Goal: Answer question/provide support

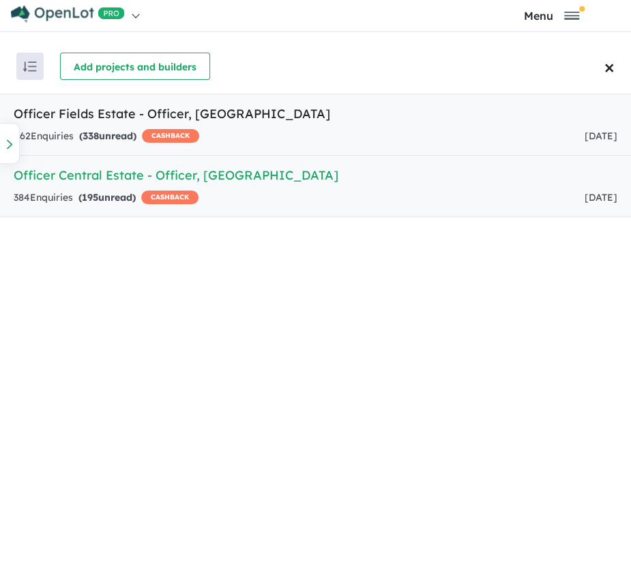
click at [273, 124] on link "Officer Fields Estate - Officer , VIC 462 Enquir ies ( 338 unread) CASHBACK [DA…" at bounding box center [315, 125] width 631 height 62
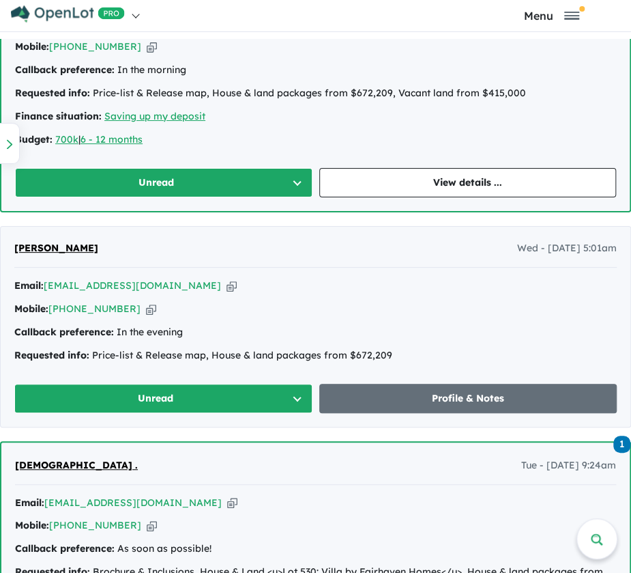
scroll to position [927, 0]
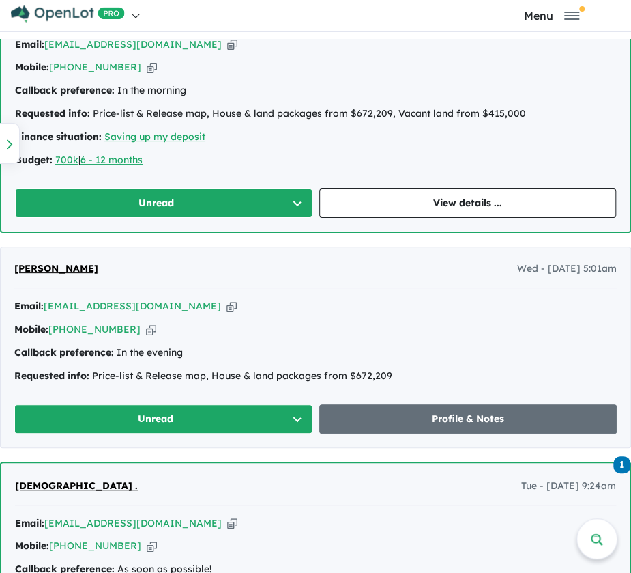
click at [83, 13] on span "[PERSON_NAME][DEMOGRAPHIC_DATA]" at bounding box center [115, 7] width 201 height 12
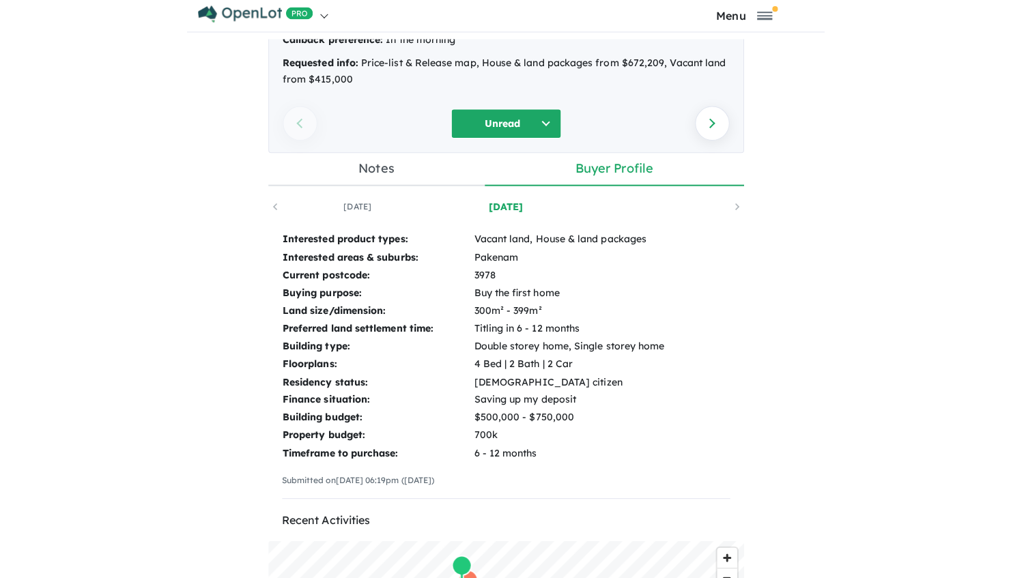
scroll to position [116, 0]
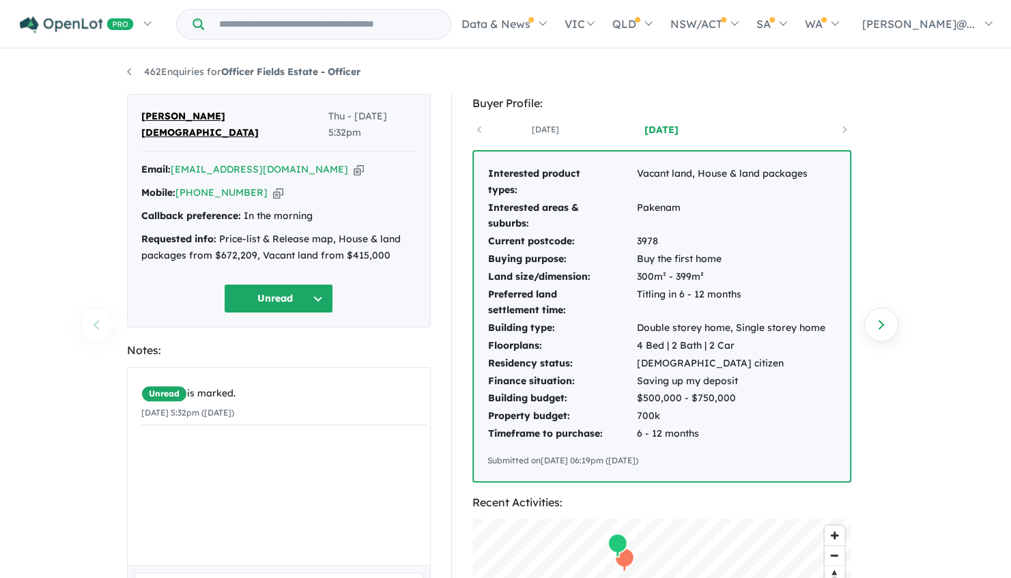
click at [281, 186] on icon "button" at bounding box center [278, 193] width 10 height 14
click at [280, 187] on icon "button" at bounding box center [278, 193] width 10 height 14
click at [286, 304] on button "Unread" at bounding box center [278, 298] width 109 height 29
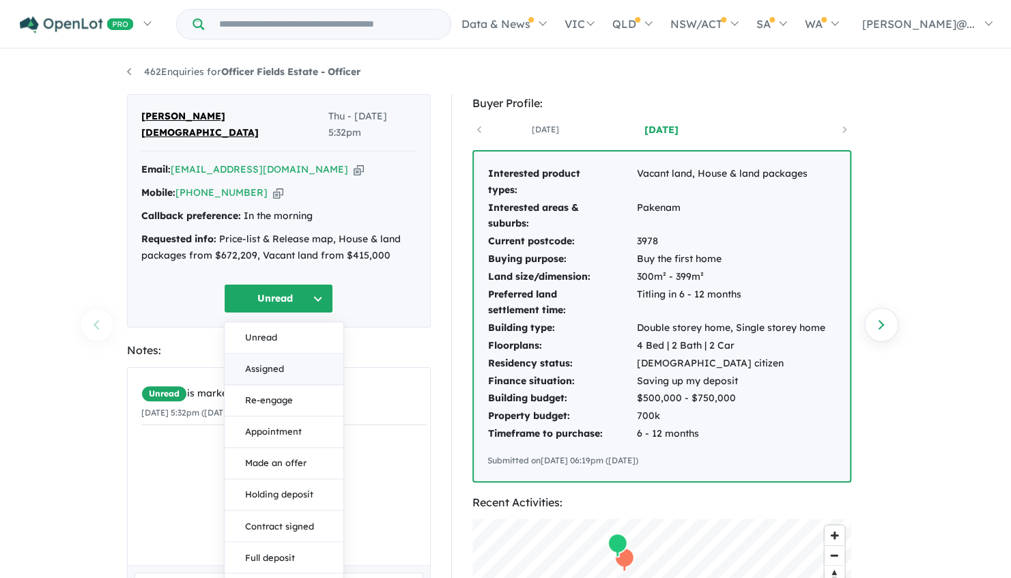
click at [310, 373] on button "Assigned" at bounding box center [284, 369] width 119 height 31
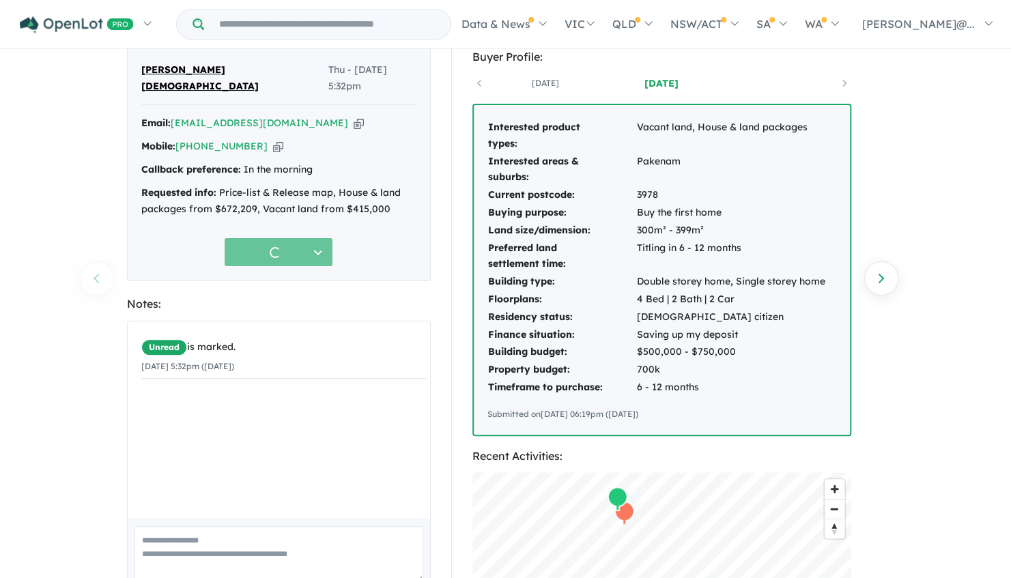
scroll to position [68, 0]
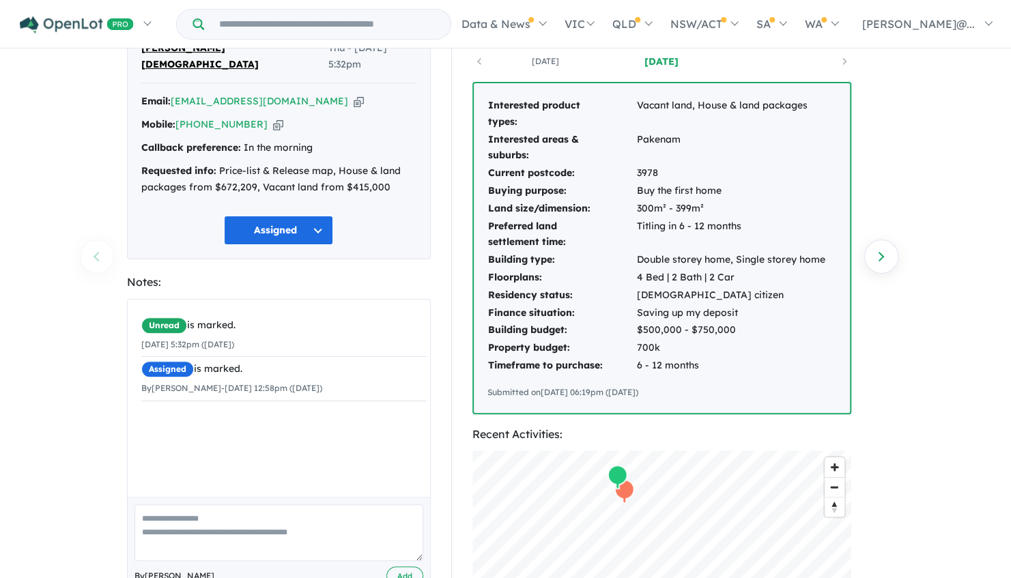
click at [308, 551] on textarea at bounding box center [278, 532] width 289 height 57
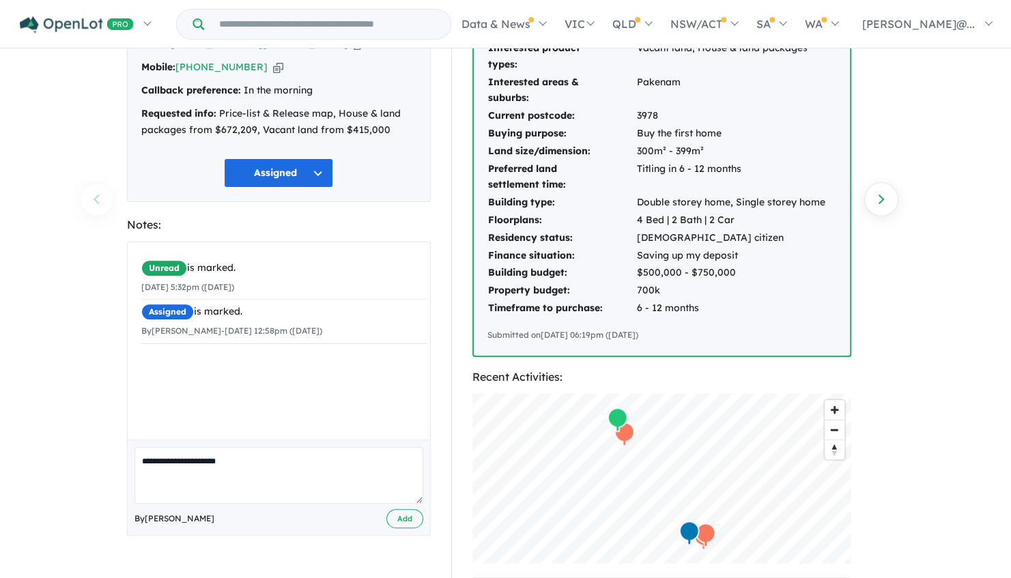
scroll to position [205, 0]
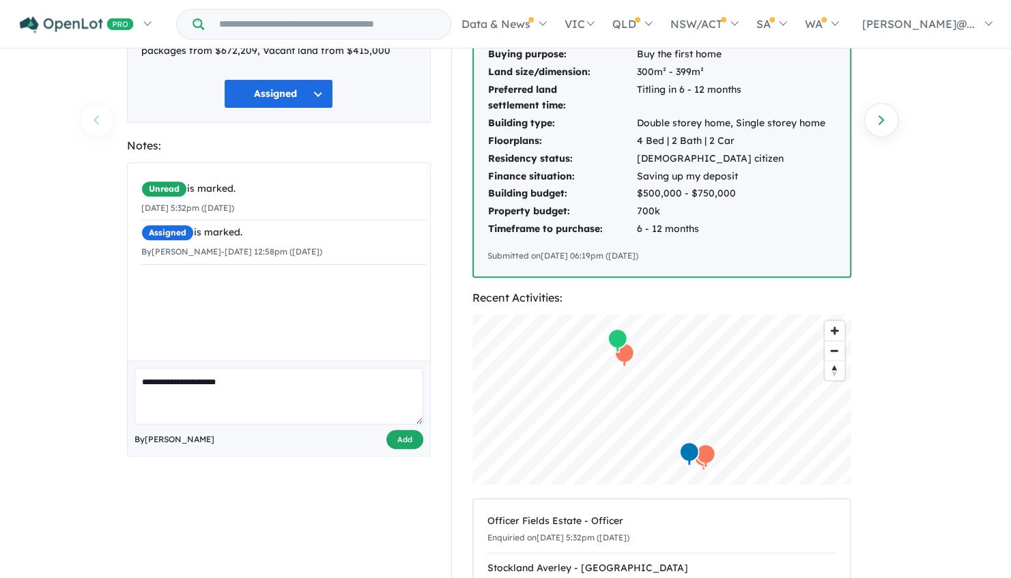
type textarea "**********"
click at [390, 450] on button "Add" at bounding box center [404, 440] width 37 height 20
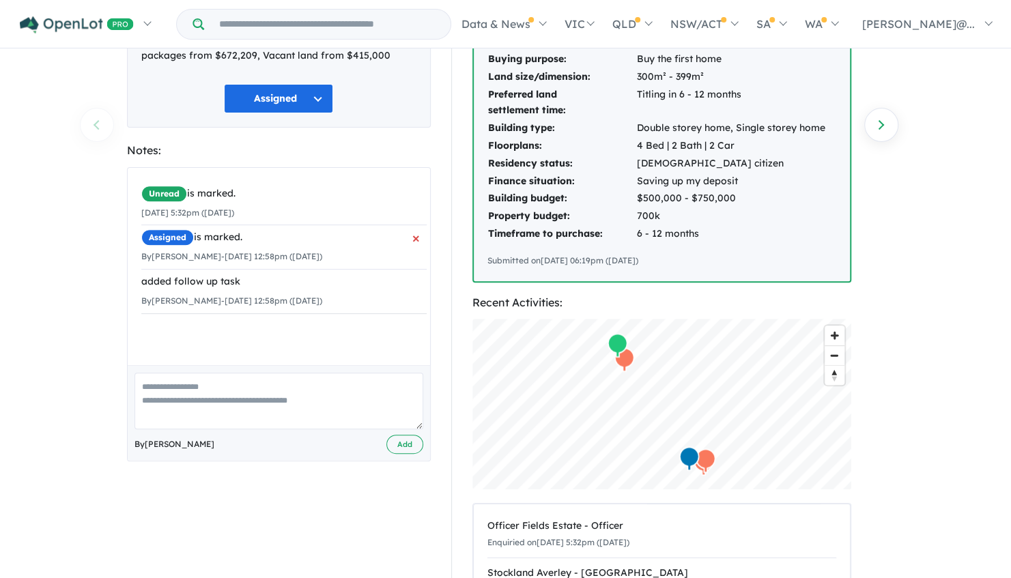
scroll to position [68, 0]
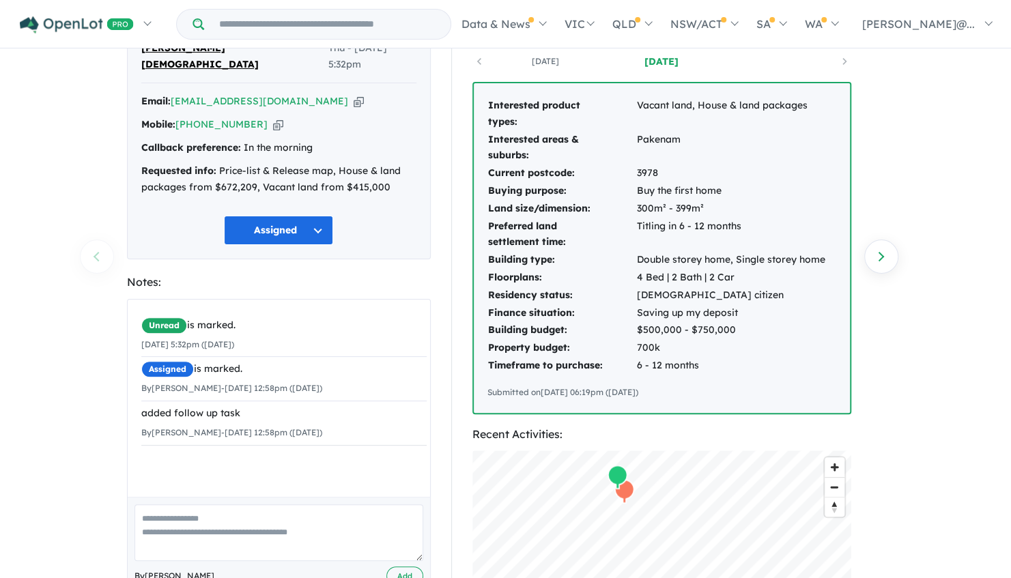
click at [94, 258] on div "462 Enquiries for Officer Fields Estate - Officer Previous enquiry Next enquiry…" at bounding box center [505, 244] width 1011 height 525
click at [641, 263] on link "Next enquiry" at bounding box center [881, 257] width 34 height 34
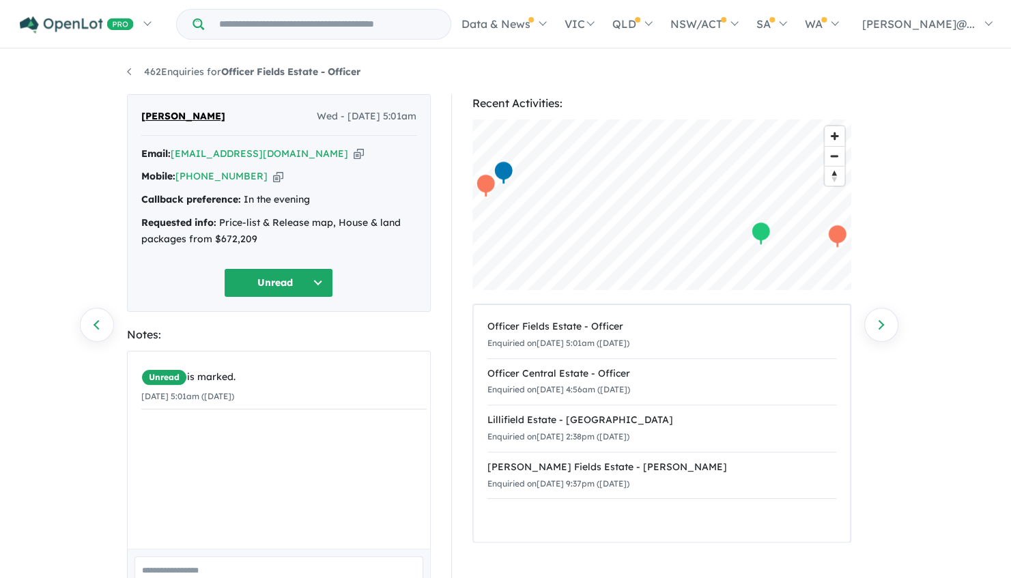
click at [283, 184] on icon "button" at bounding box center [278, 176] width 10 height 14
click at [130, 66] on li "462 Enquiries for Officer Fields Estate - Officer" at bounding box center [243, 72] width 233 height 16
click at [131, 81] on li "462 Enquiries for Officer Fields Estate - Officer" at bounding box center [243, 72] width 233 height 16
click at [131, 75] on link "462 Enquiries for Officer Fields Estate - Officer" at bounding box center [243, 72] width 233 height 12
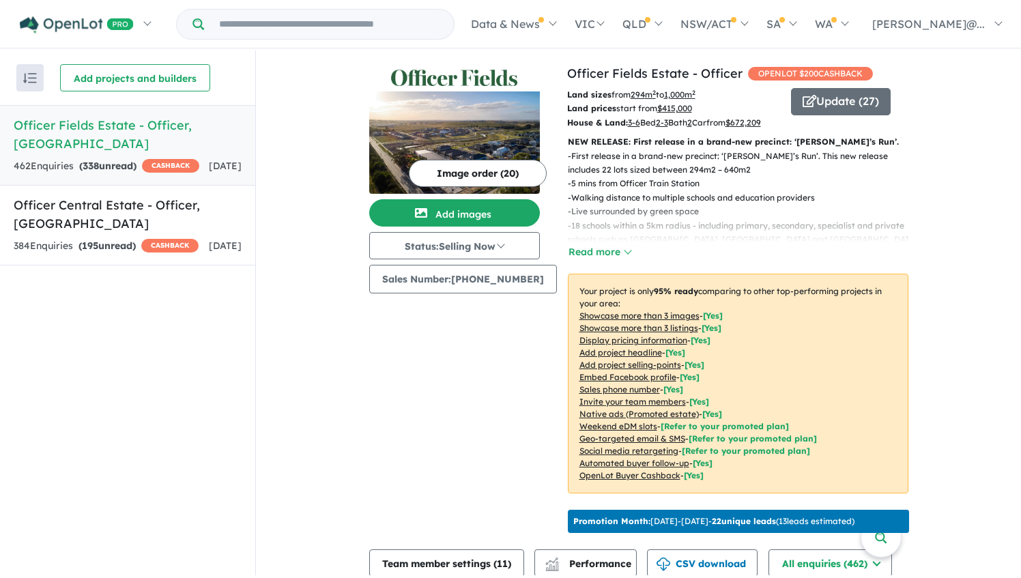
click at [146, 172] on div "462 Enquir ies ( 338 unread) CASHBACK" at bounding box center [107, 166] width 186 height 16
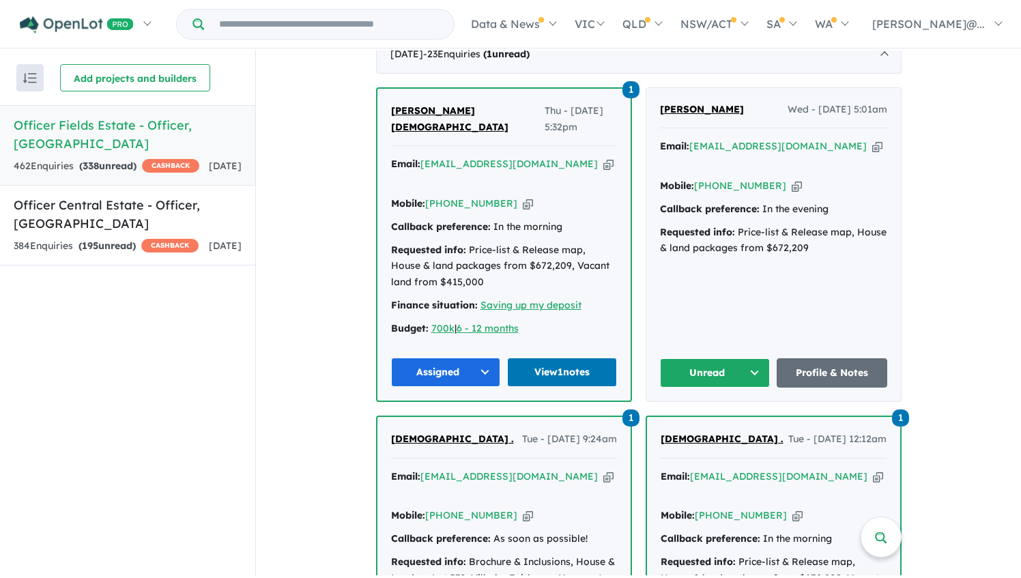
scroll to position [556, 0]
click at [160, 253] on div "384 Enquir ies ( 195 unread) CASHBACK" at bounding box center [106, 246] width 185 height 16
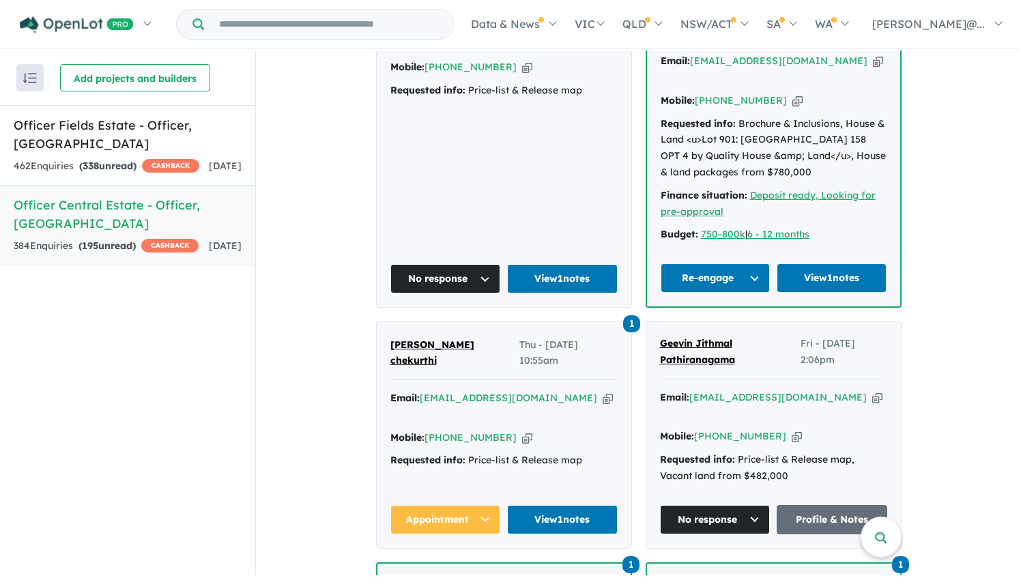
scroll to position [692, 0]
